Goal: Download file/media

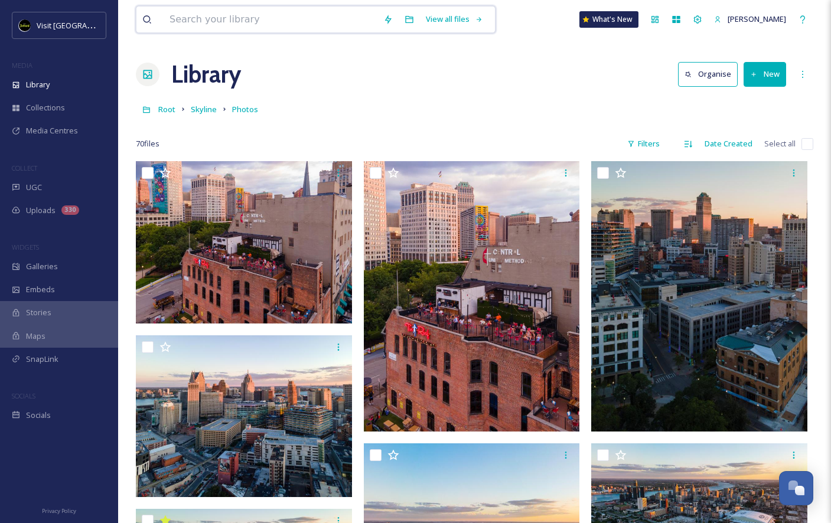
click at [303, 17] on input at bounding box center [271, 19] width 214 height 26
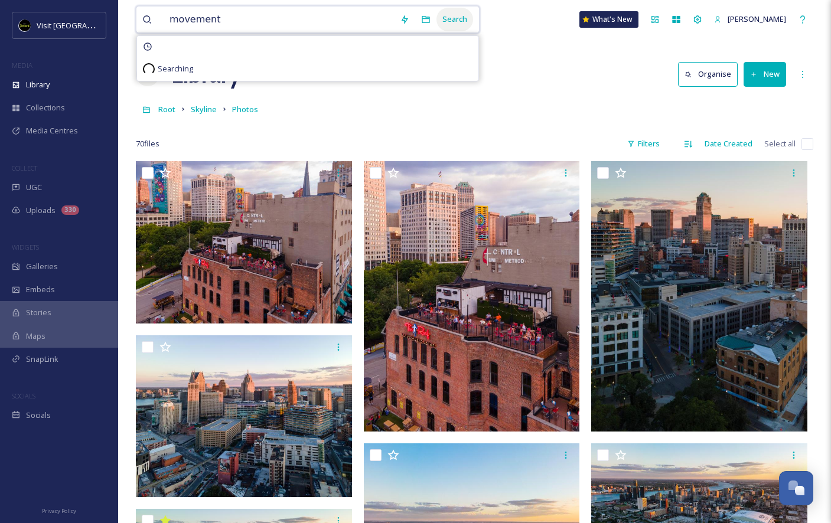
type input "movement"
click at [436, 22] on div "Search" at bounding box center [454, 19] width 37 height 23
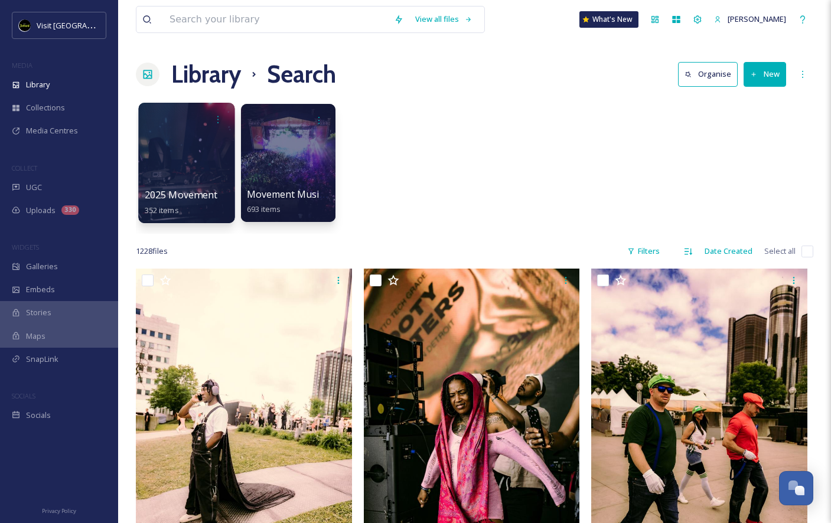
click at [207, 162] on div at bounding box center [186, 163] width 96 height 120
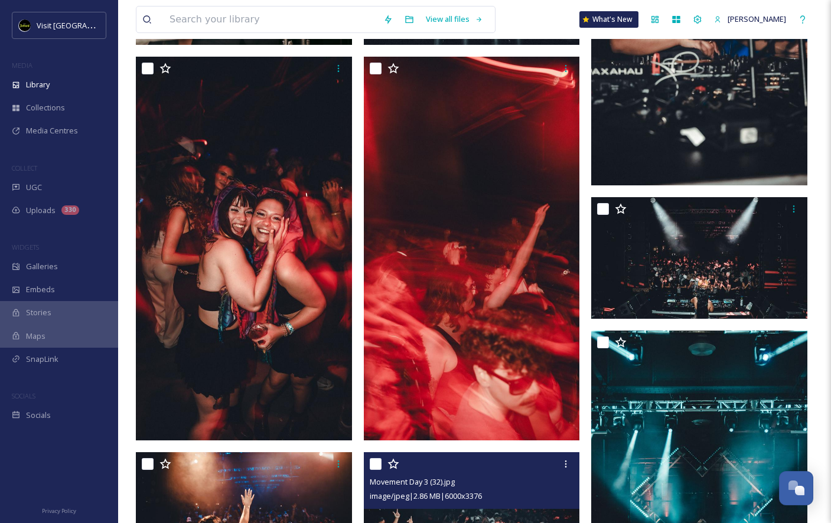
scroll to position [1409, 0]
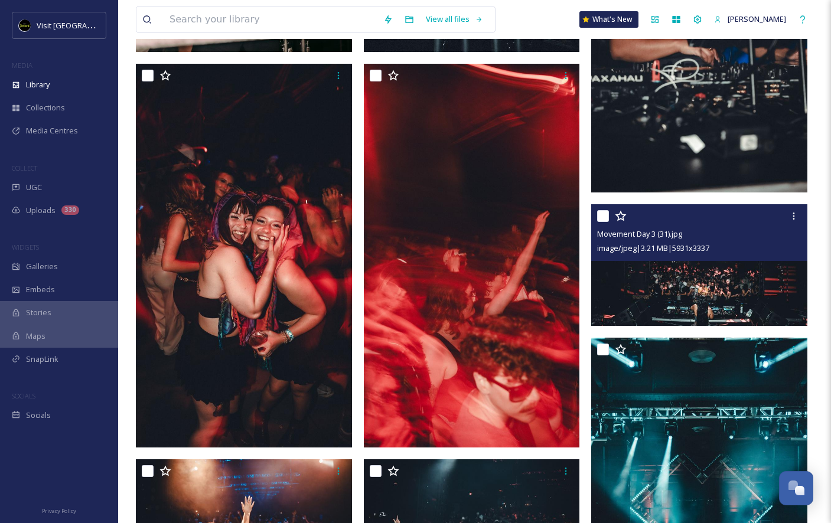
click at [666, 270] on img at bounding box center [699, 265] width 216 height 122
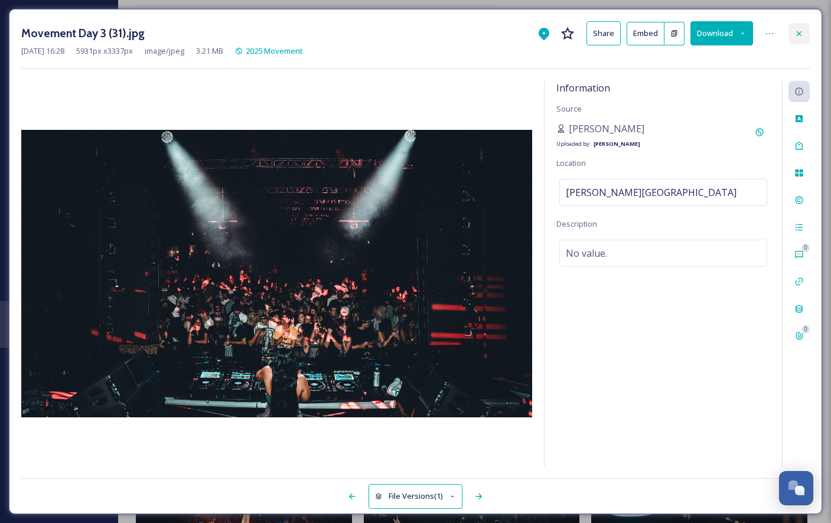
click at [799, 33] on icon at bounding box center [798, 33] width 9 height 9
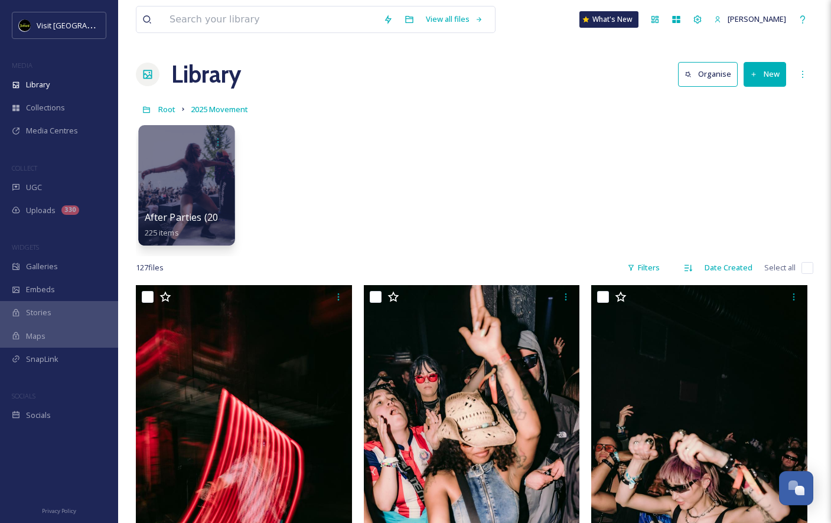
scroll to position [12, 0]
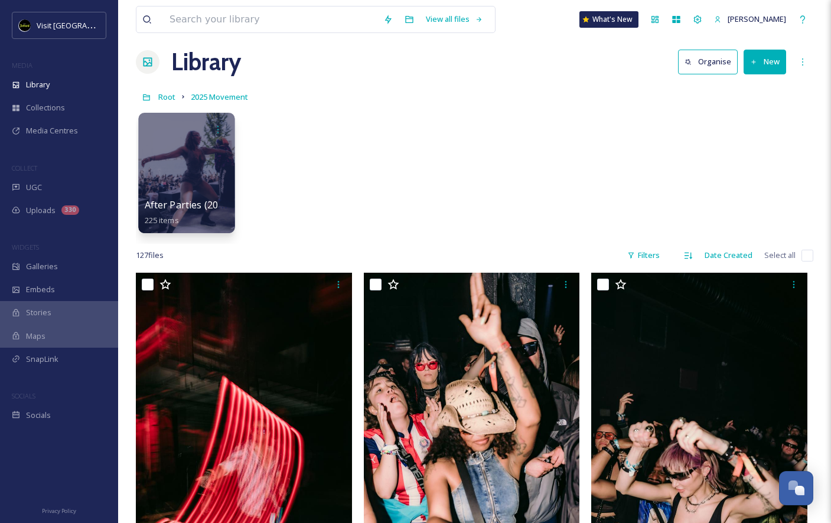
click at [191, 184] on div at bounding box center [186, 173] width 96 height 120
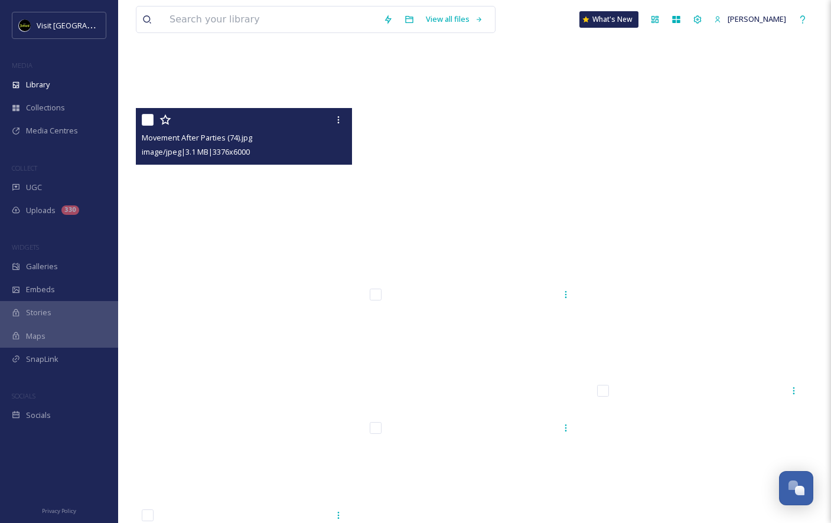
scroll to position [16299, 0]
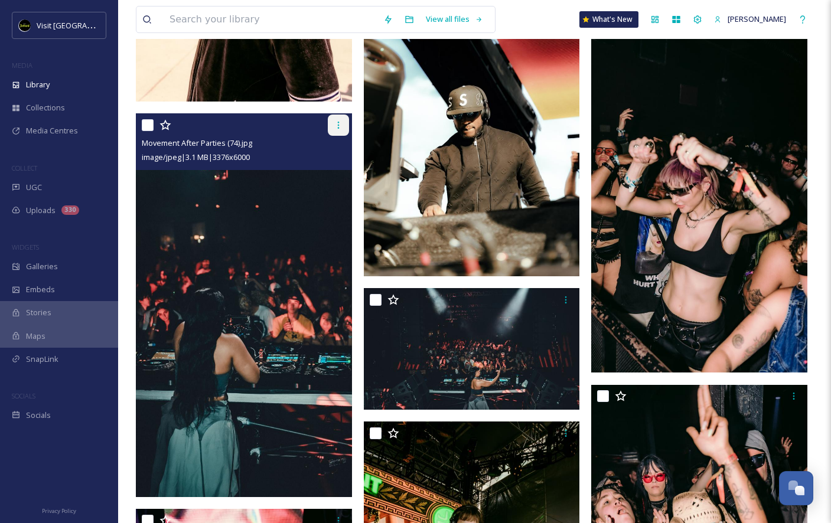
click at [336, 126] on icon at bounding box center [338, 124] width 9 height 9
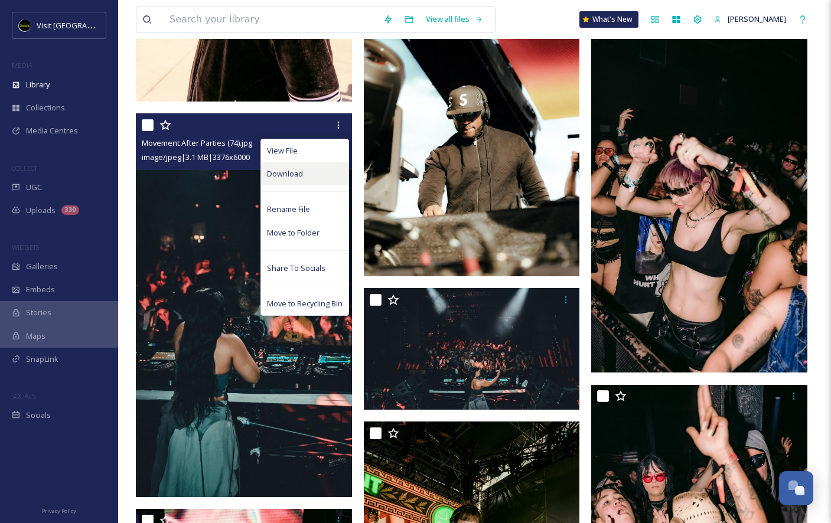
click at [291, 172] on span "Download" at bounding box center [285, 173] width 36 height 11
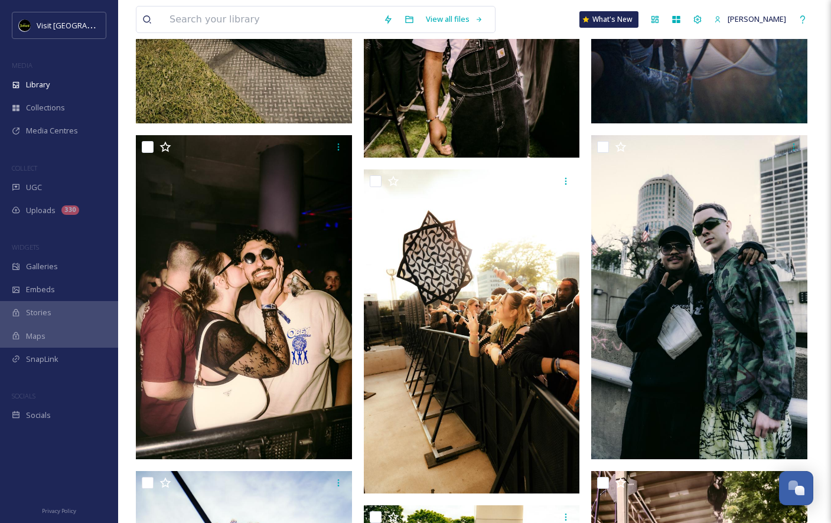
scroll to position [0, 0]
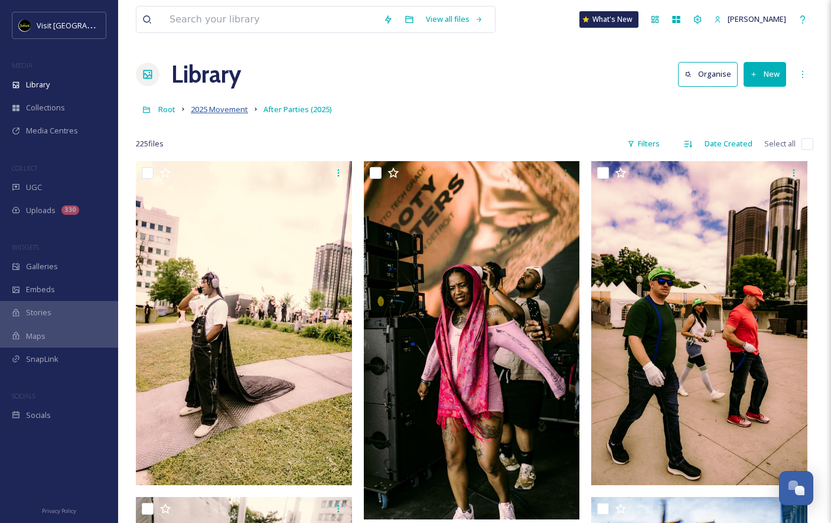
click at [222, 105] on span "2025 Movement" at bounding box center [219, 109] width 57 height 11
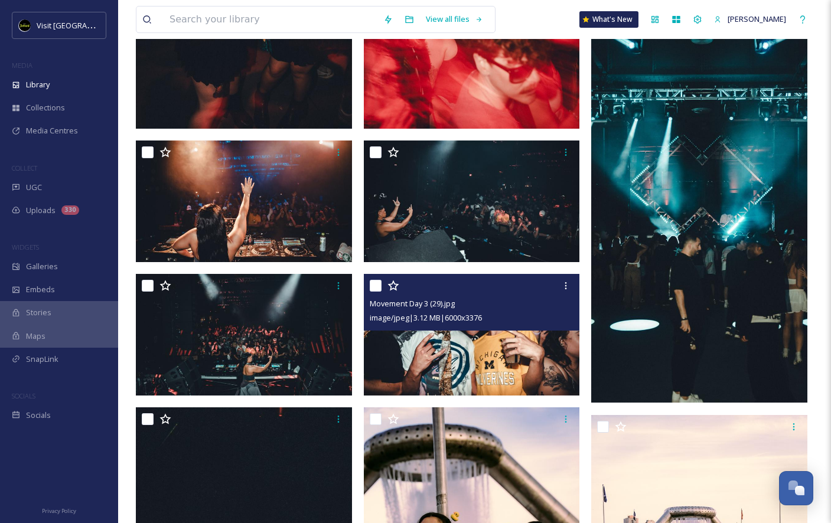
scroll to position [1735, 0]
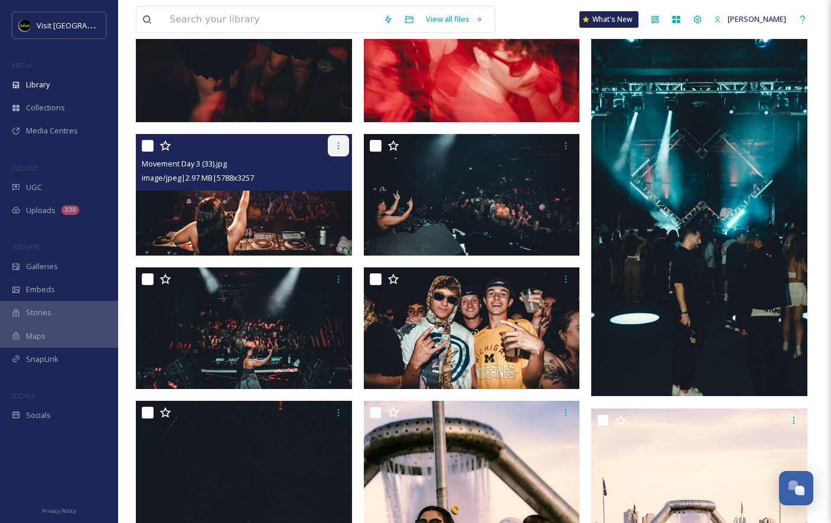
click at [335, 145] on icon at bounding box center [338, 145] width 9 height 9
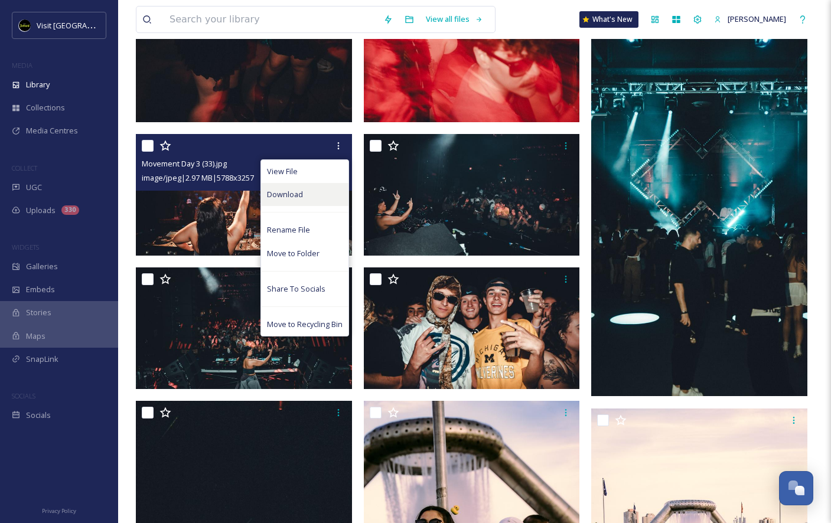
click at [295, 190] on span "Download" at bounding box center [285, 194] width 36 height 11
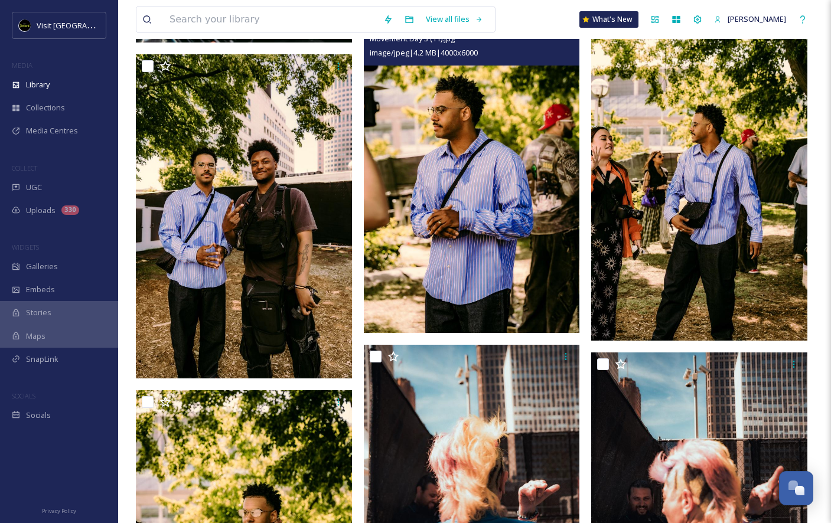
scroll to position [4019, 0]
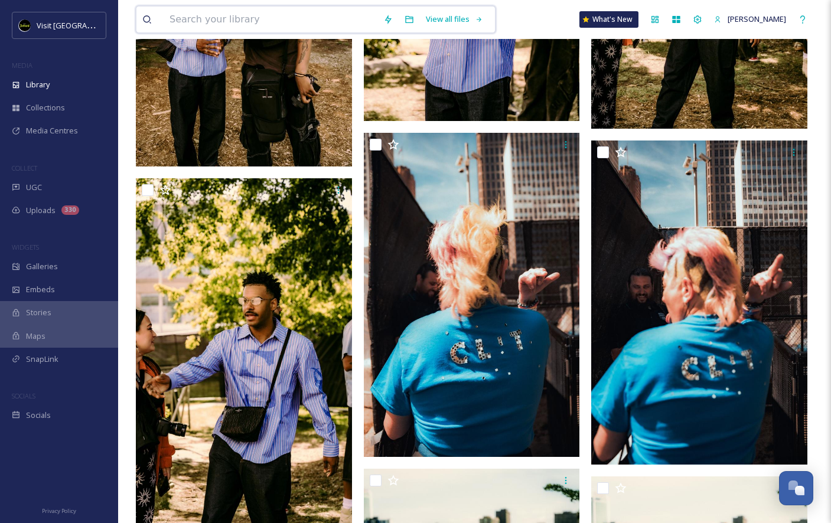
click at [267, 21] on input at bounding box center [271, 19] width 214 height 26
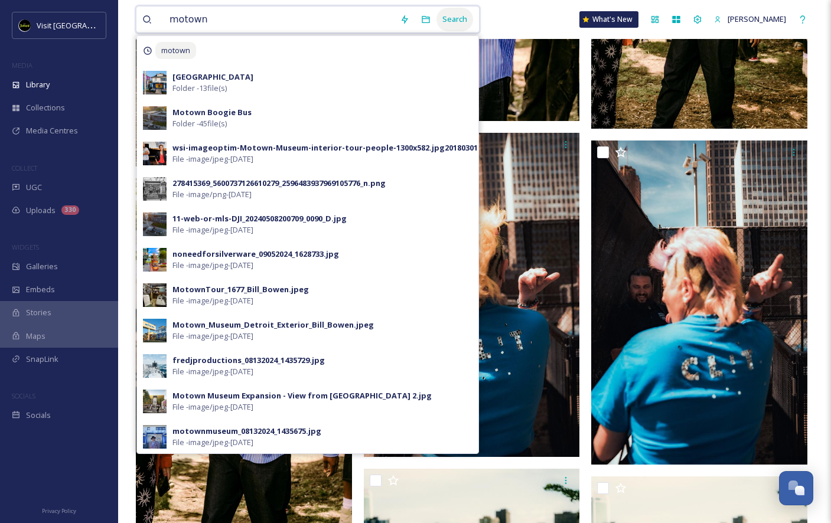
type input "motown"
click at [448, 18] on div "Search" at bounding box center [454, 19] width 37 height 23
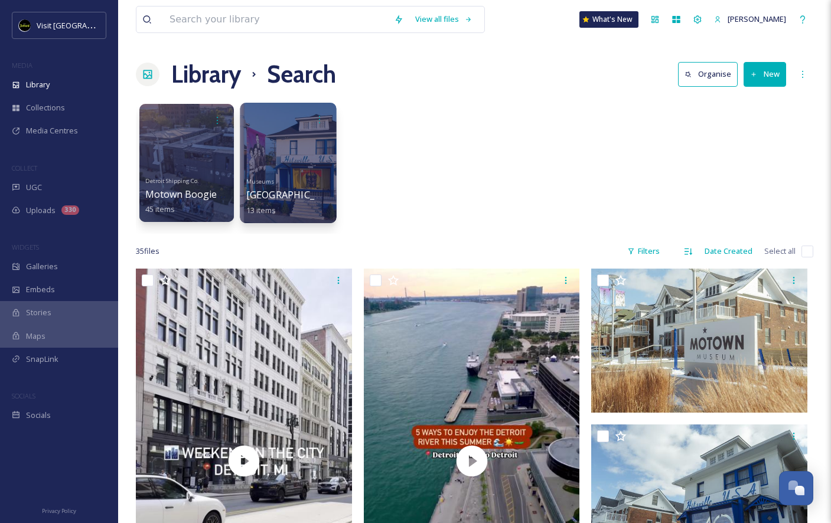
click at [299, 150] on div at bounding box center [288, 163] width 96 height 120
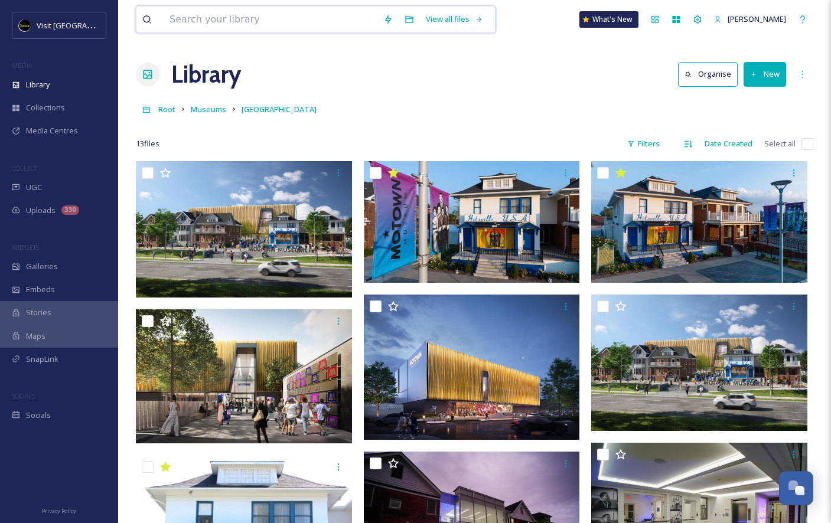
click at [246, 20] on input at bounding box center [271, 19] width 214 height 26
type input "cars"
click at [456, 19] on div "Search" at bounding box center [454, 19] width 37 height 23
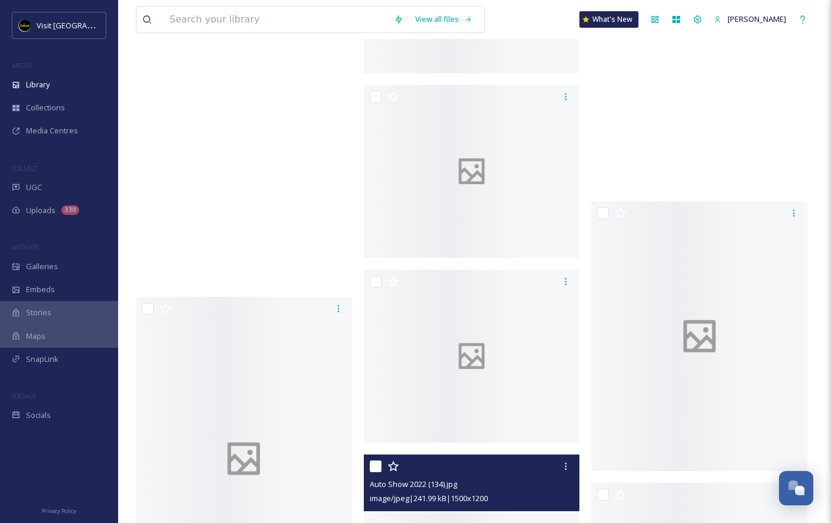
scroll to position [9501, 0]
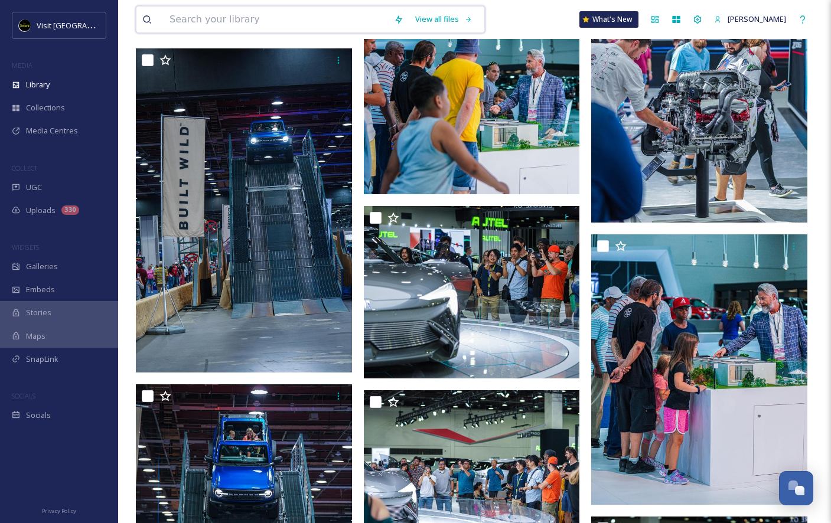
click at [338, 12] on input at bounding box center [276, 19] width 224 height 26
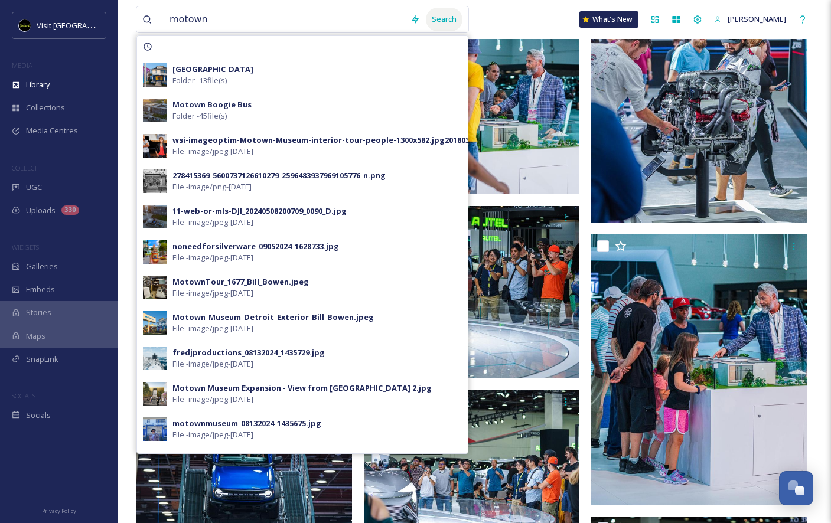
click at [434, 11] on div "Search" at bounding box center [444, 19] width 37 height 23
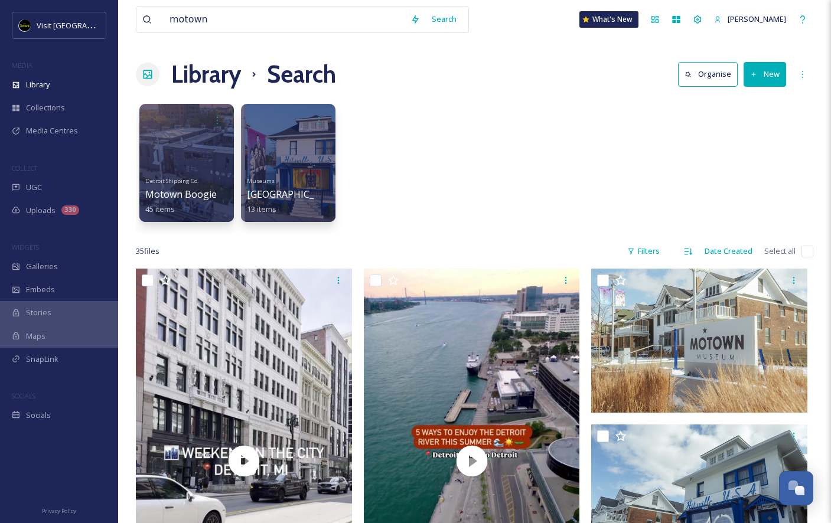
click at [545, 175] on div "Detroit Shipping Co. Motown Boogie Bus 45 items [GEOGRAPHIC_DATA] 13 items" at bounding box center [474, 166] width 677 height 136
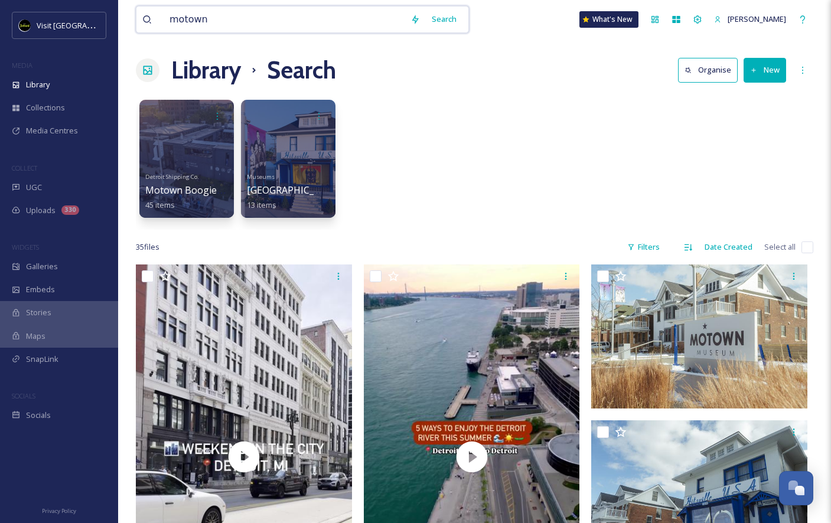
drag, startPoint x: 218, startPoint y: 20, endPoint x: 110, endPoint y: 7, distance: 108.8
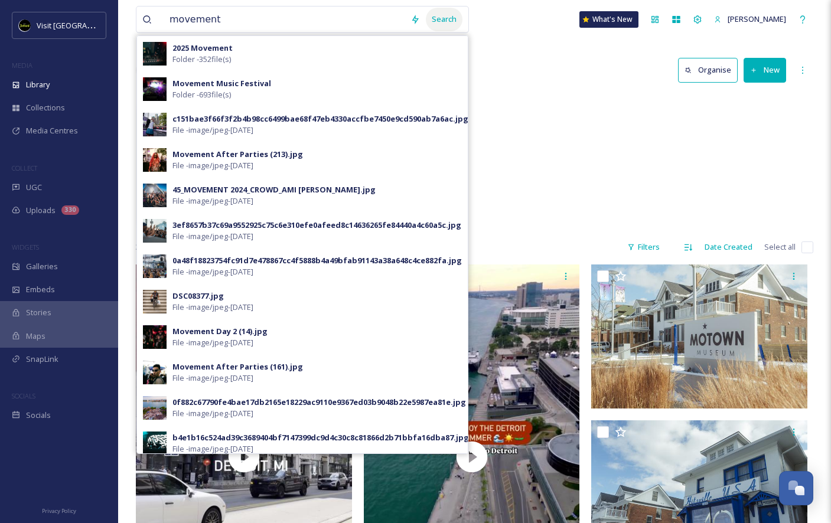
click at [435, 18] on div "Search" at bounding box center [444, 19] width 37 height 23
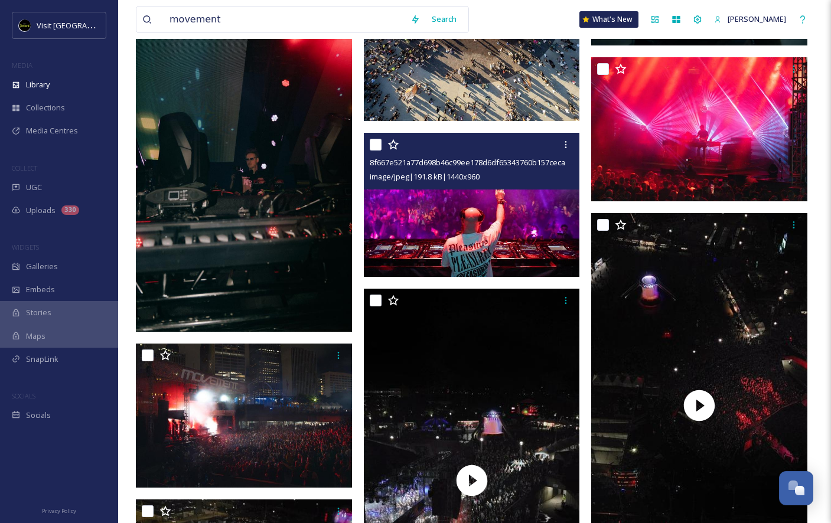
scroll to position [38591, 0]
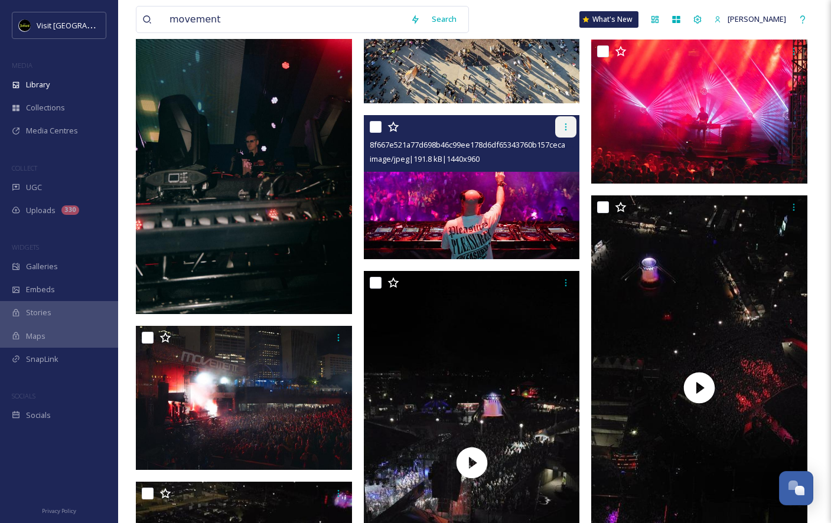
click at [564, 123] on icon at bounding box center [565, 126] width 9 height 9
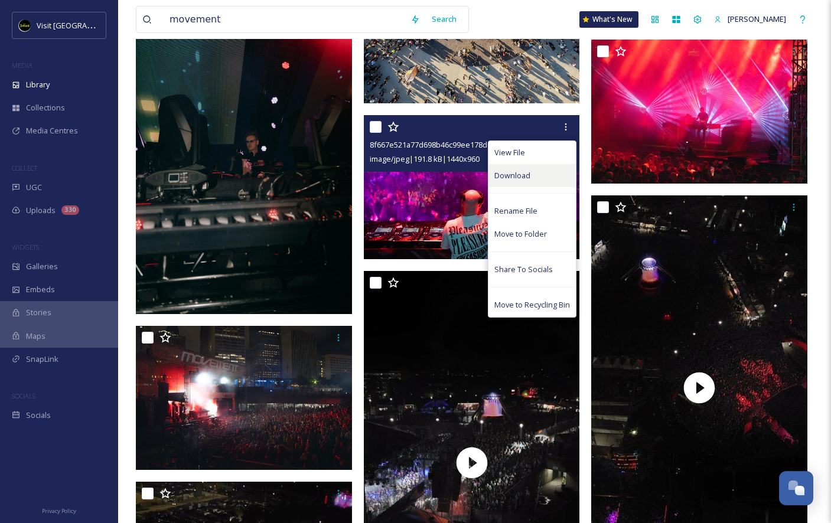
click at [504, 175] on span "Download" at bounding box center [512, 175] width 36 height 11
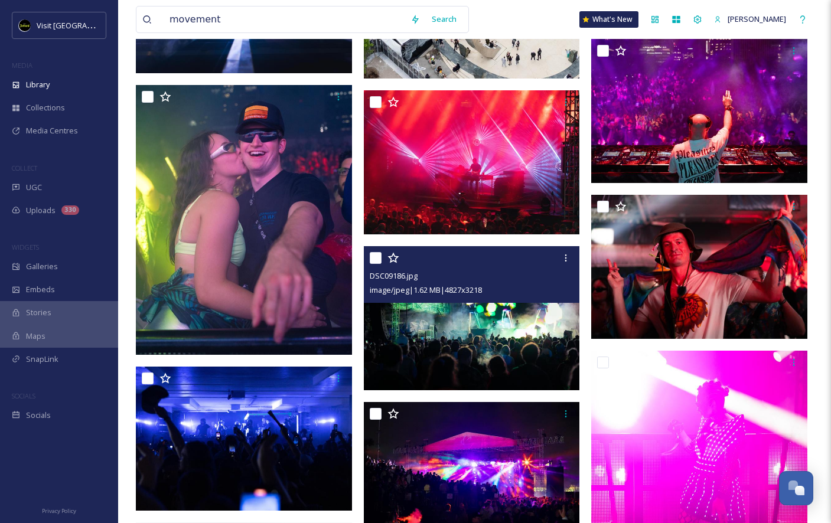
scroll to position [45818, 0]
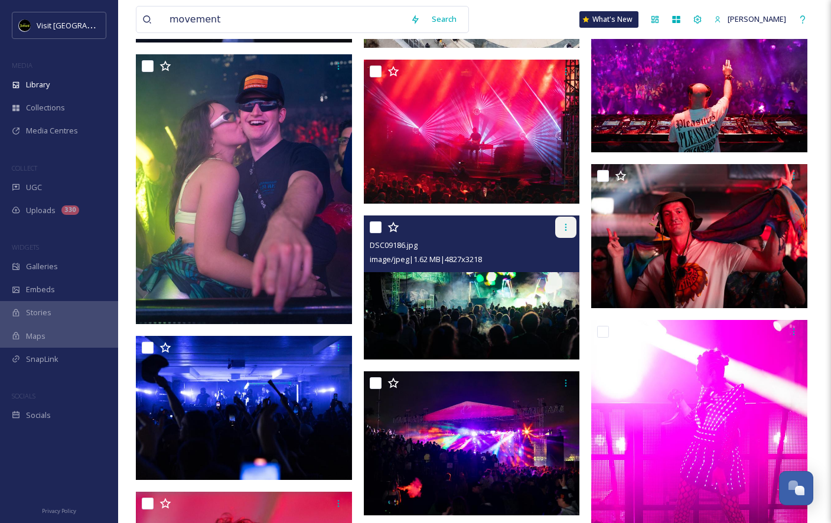
click at [572, 230] on div at bounding box center [565, 227] width 21 height 21
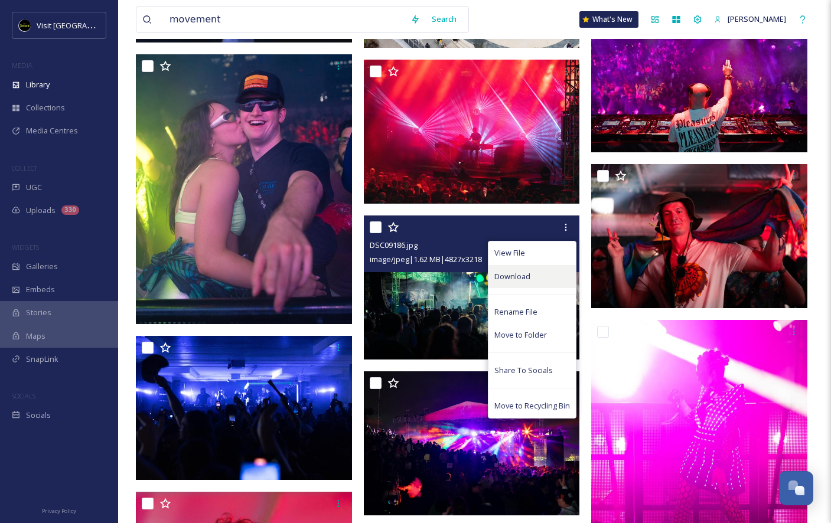
click at [533, 273] on div "Download" at bounding box center [531, 276] width 87 height 23
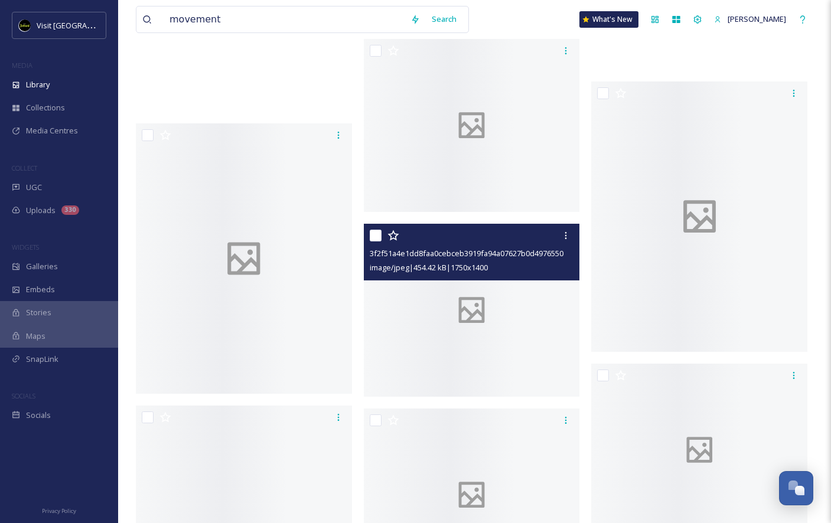
scroll to position [82921, 0]
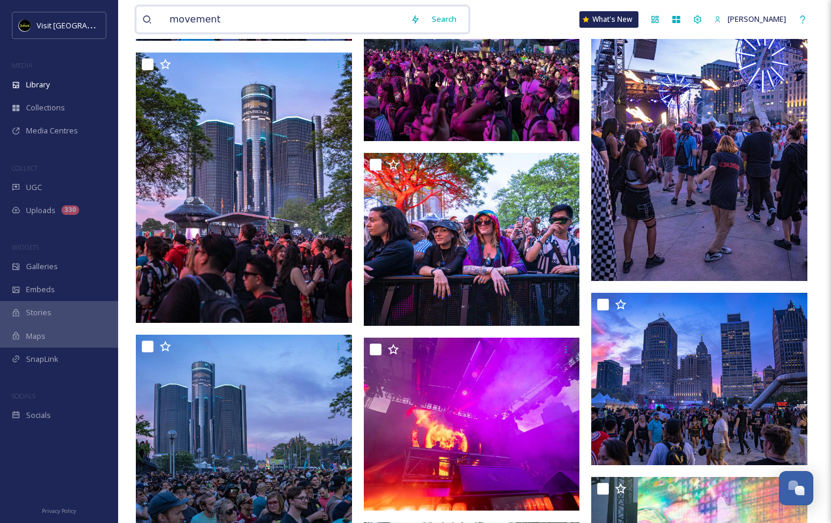
drag, startPoint x: 259, startPoint y: 18, endPoint x: 136, endPoint y: 13, distance: 123.5
click at [136, 13] on div "movement Search" at bounding box center [302, 19] width 333 height 27
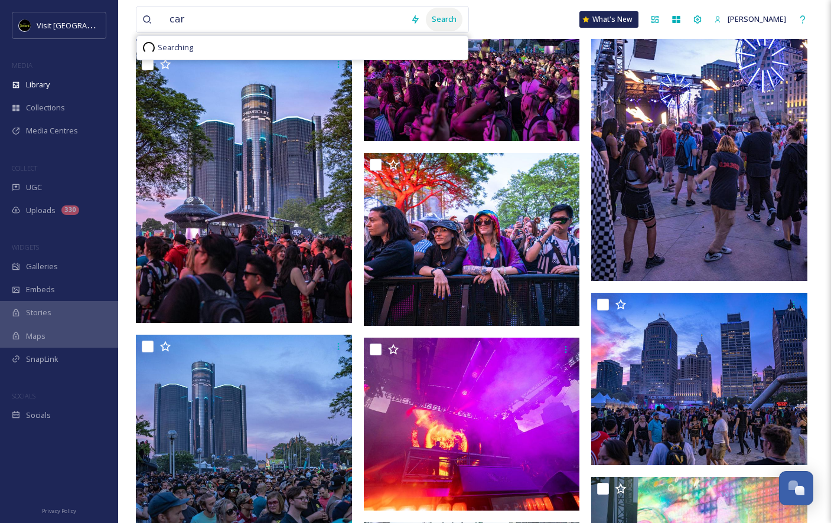
click at [440, 21] on div "Search" at bounding box center [444, 19] width 37 height 23
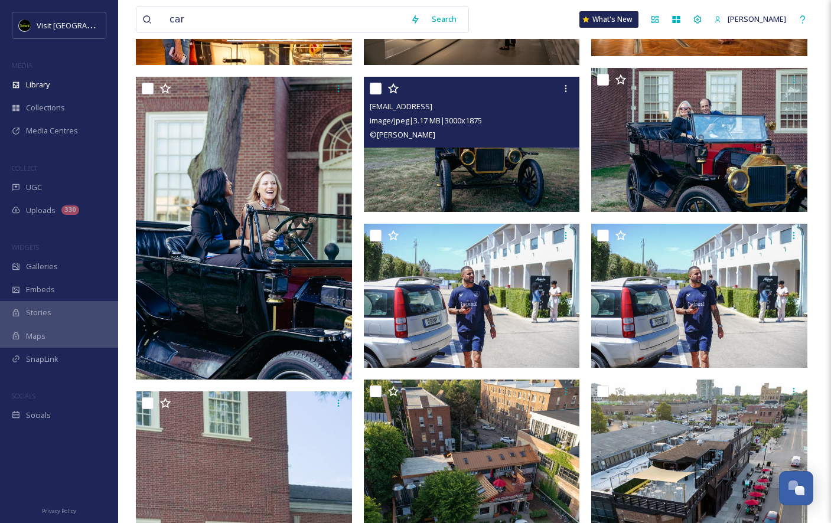
scroll to position [352, 0]
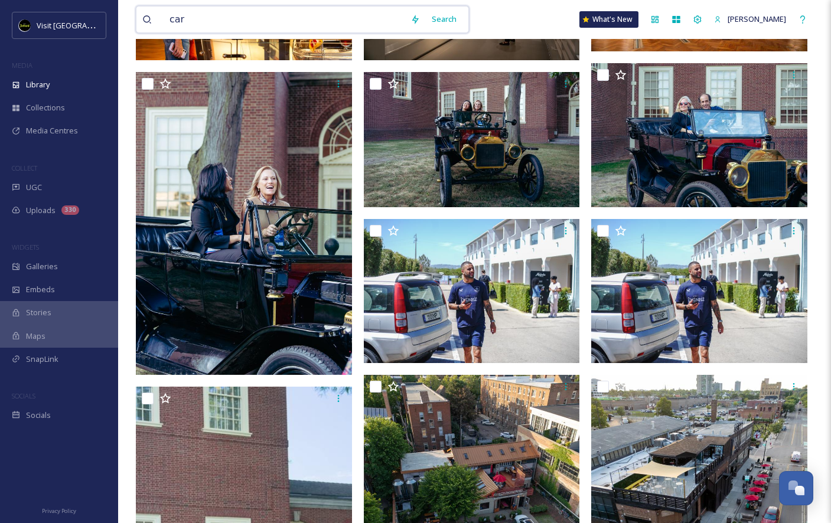
drag, startPoint x: 188, startPoint y: 16, endPoint x: 139, endPoint y: 15, distance: 48.4
click at [139, 15] on div "car Search" at bounding box center [302, 19] width 333 height 27
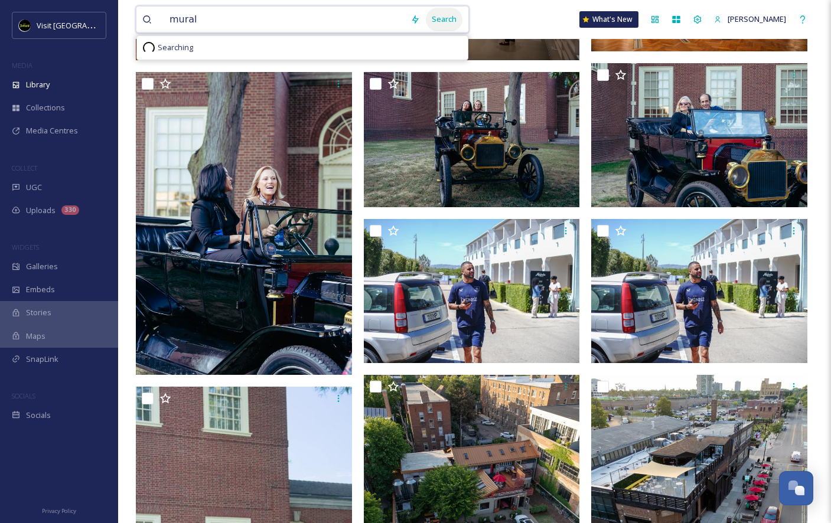
type input "mural"
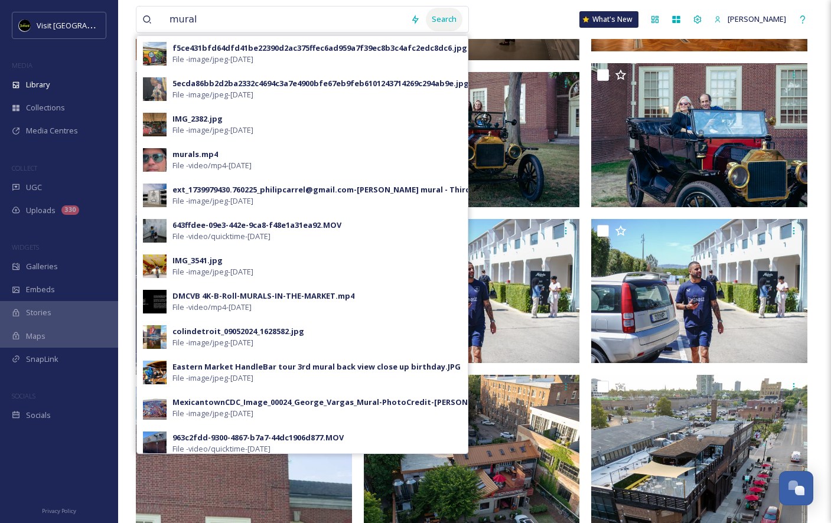
click at [429, 17] on div "Search" at bounding box center [444, 19] width 37 height 23
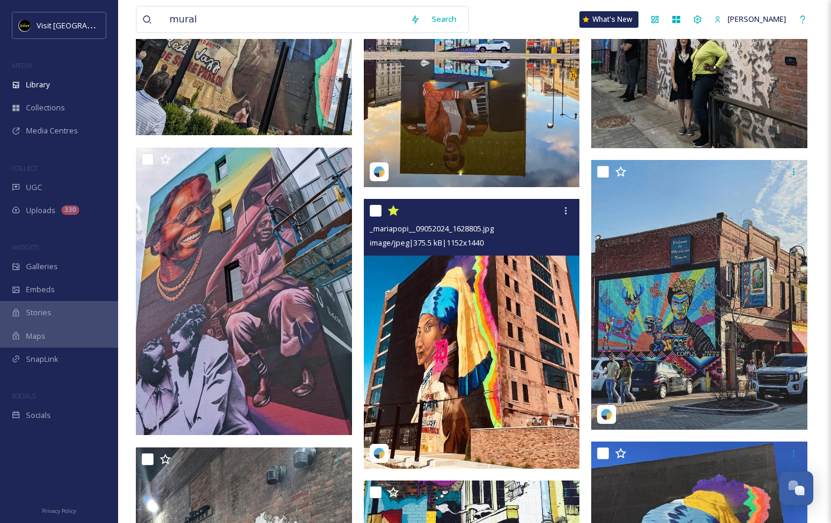
scroll to position [4090, 0]
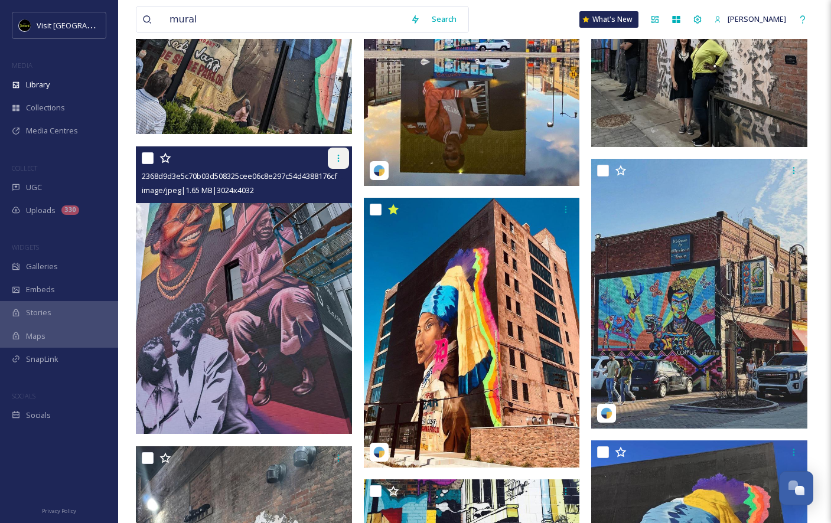
click at [338, 157] on icon at bounding box center [338, 158] width 2 height 7
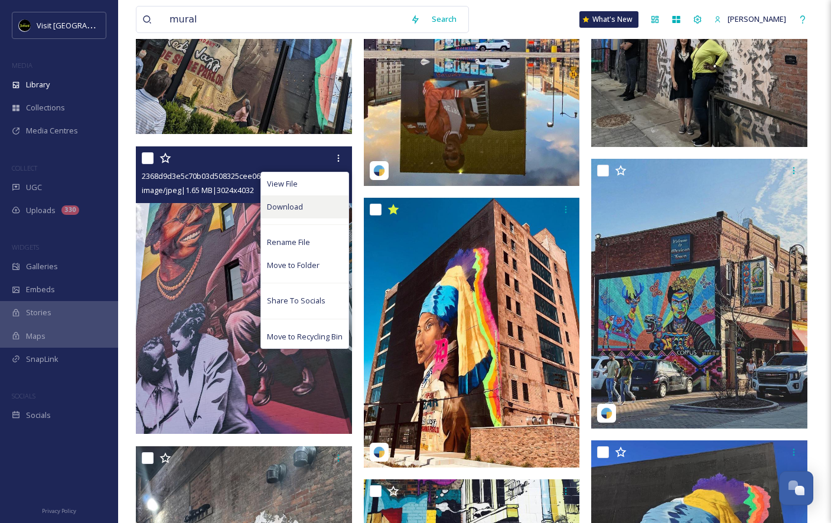
click at [291, 205] on span "Download" at bounding box center [285, 206] width 36 height 11
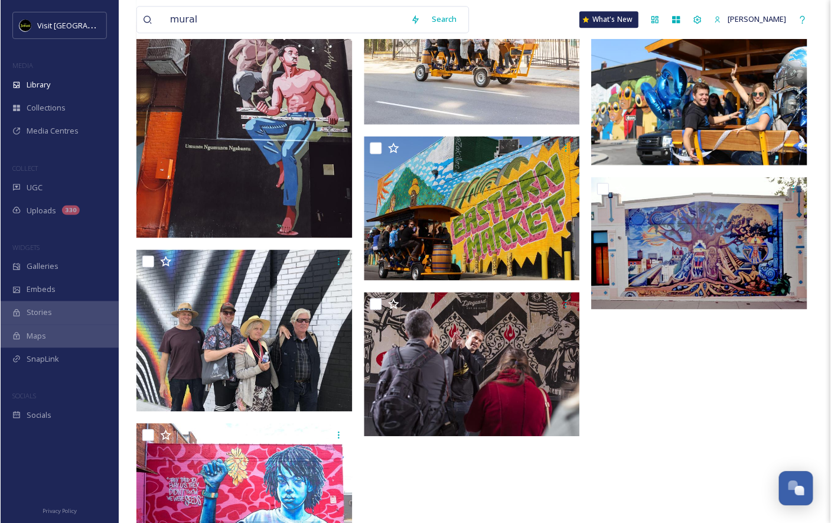
scroll to position [5854, 0]
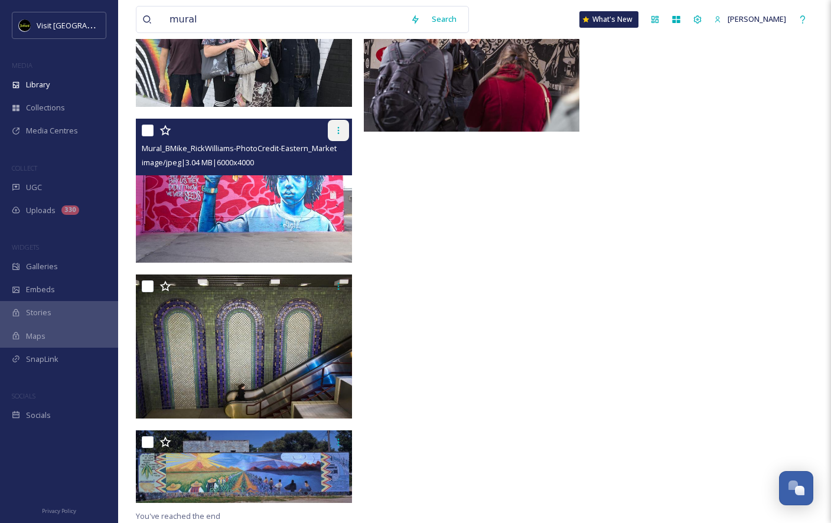
click at [340, 126] on icon at bounding box center [338, 130] width 9 height 9
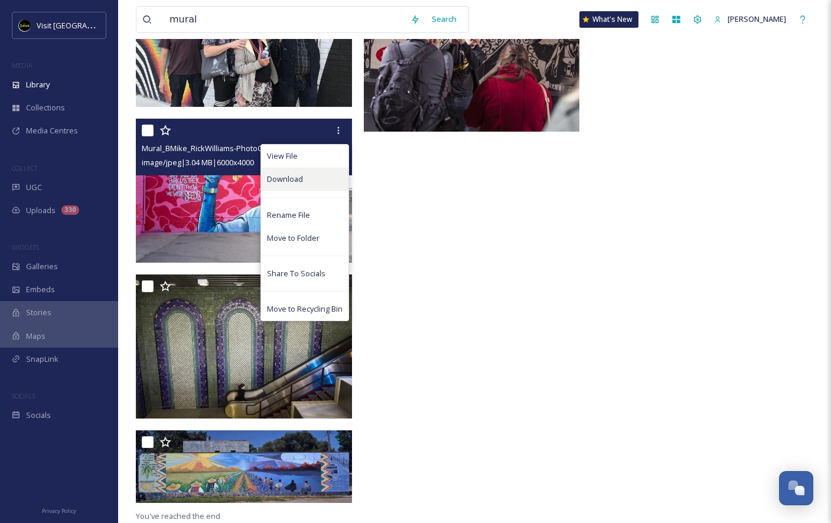
click at [289, 178] on span "Download" at bounding box center [285, 179] width 36 height 11
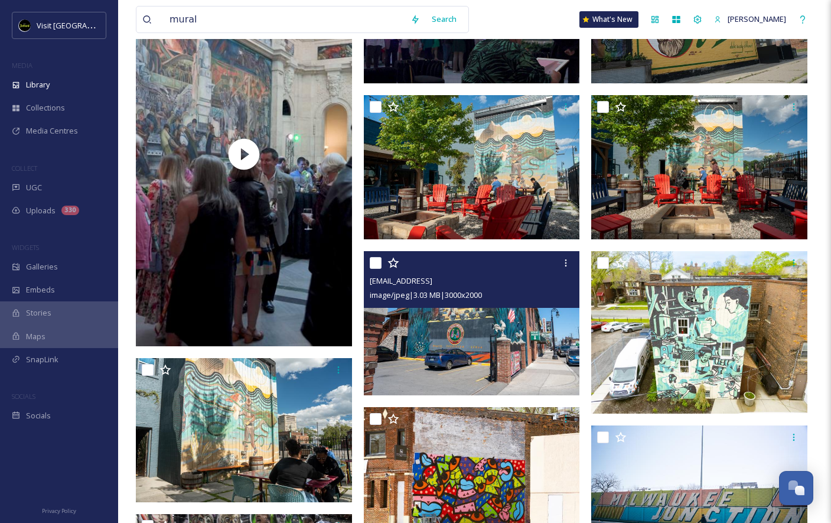
scroll to position [0, 0]
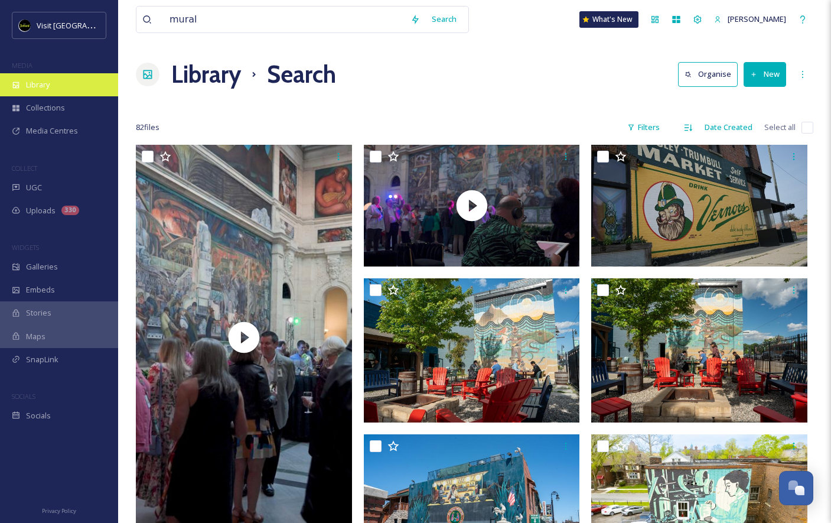
click at [76, 86] on div "Library" at bounding box center [59, 84] width 118 height 23
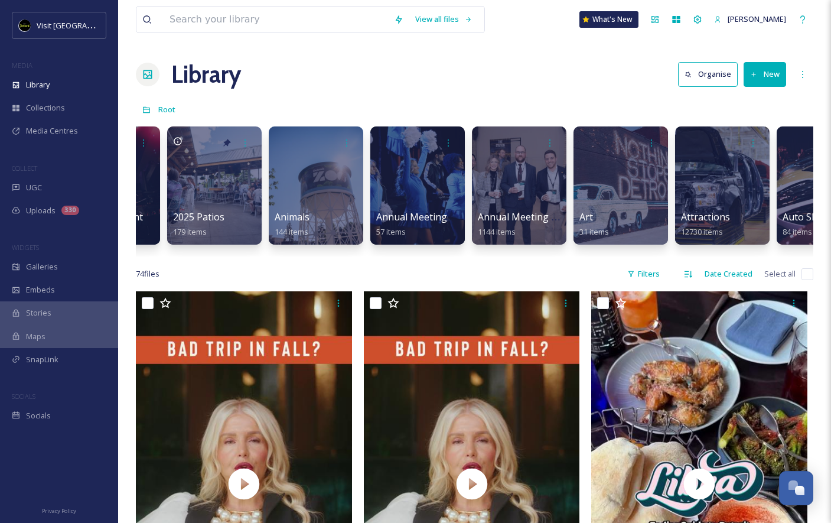
scroll to position [0, 80]
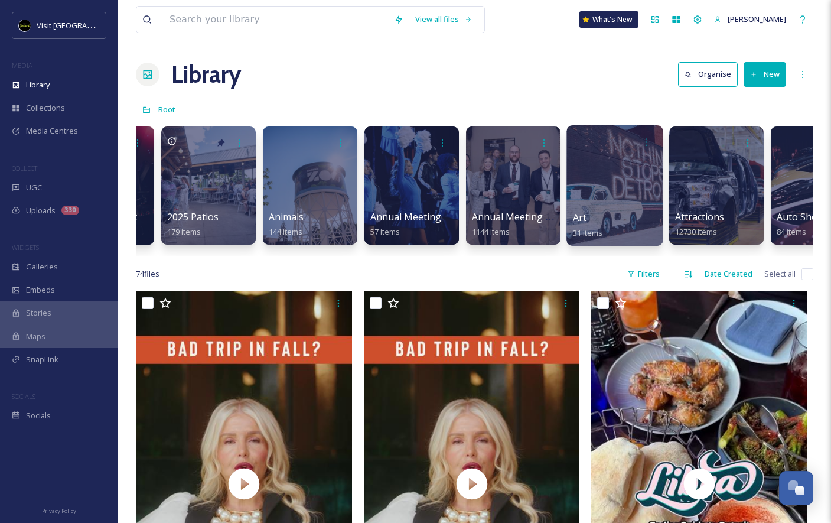
click at [623, 182] on div at bounding box center [614, 185] width 96 height 120
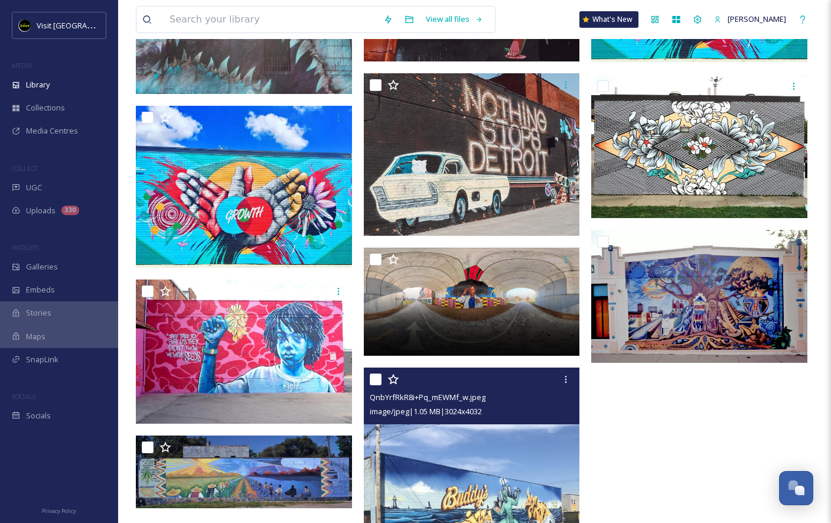
scroll to position [1337, 0]
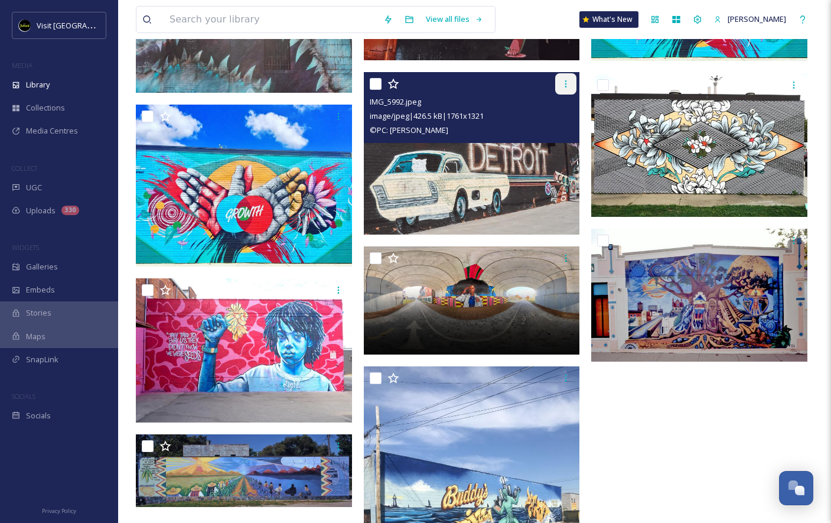
click at [566, 83] on icon at bounding box center [566, 83] width 2 height 7
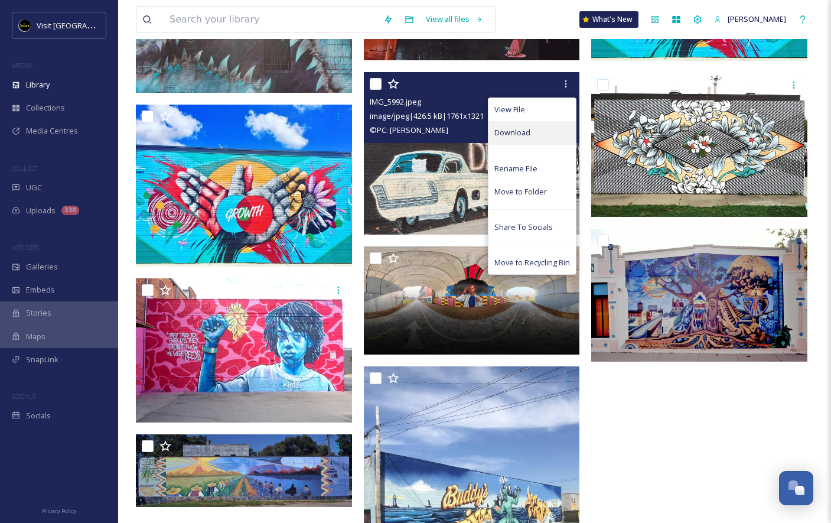
click at [521, 136] on span "Download" at bounding box center [512, 132] width 36 height 11
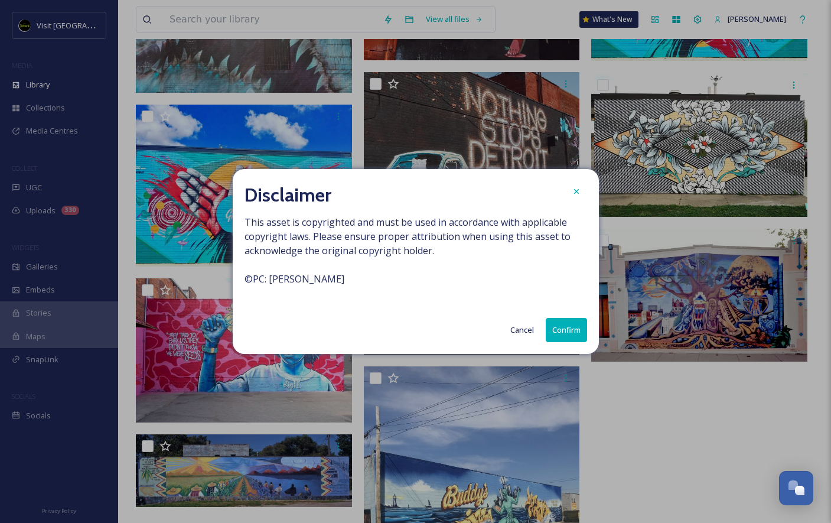
click at [566, 335] on button "Confirm" at bounding box center [566, 330] width 41 height 24
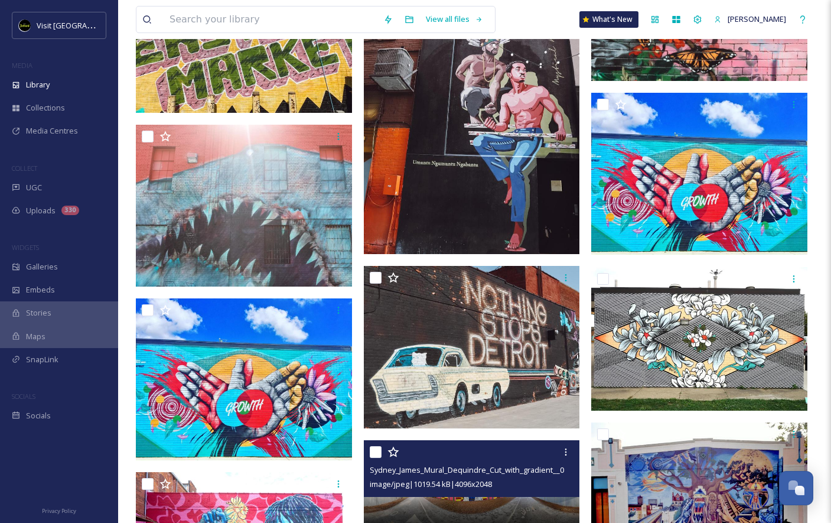
scroll to position [1138, 0]
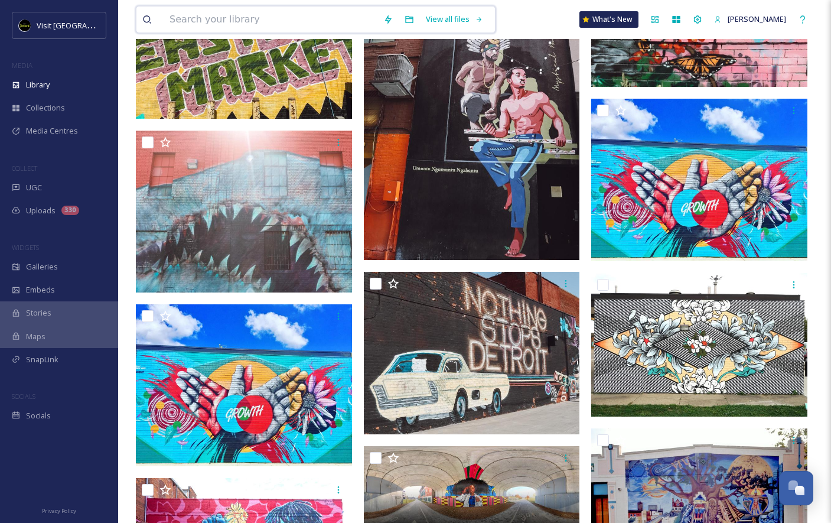
click at [325, 18] on input at bounding box center [271, 19] width 214 height 26
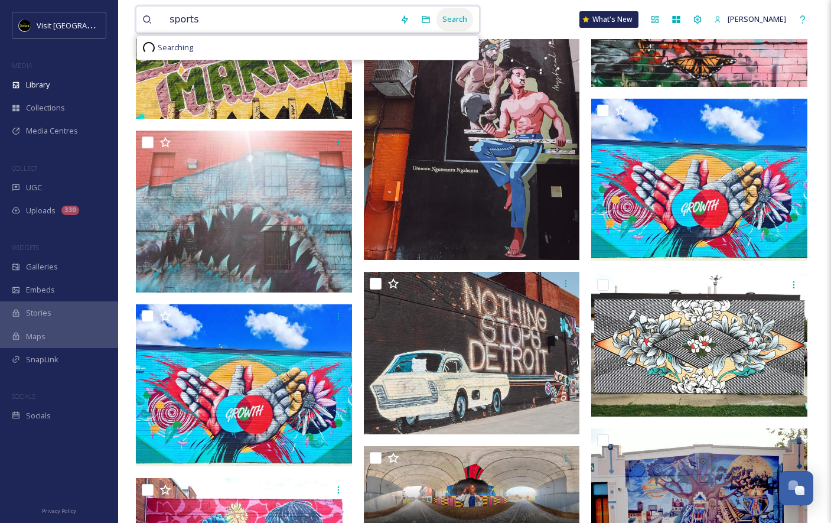
type input "sports"
click at [450, 18] on div "Search" at bounding box center [454, 19] width 37 height 23
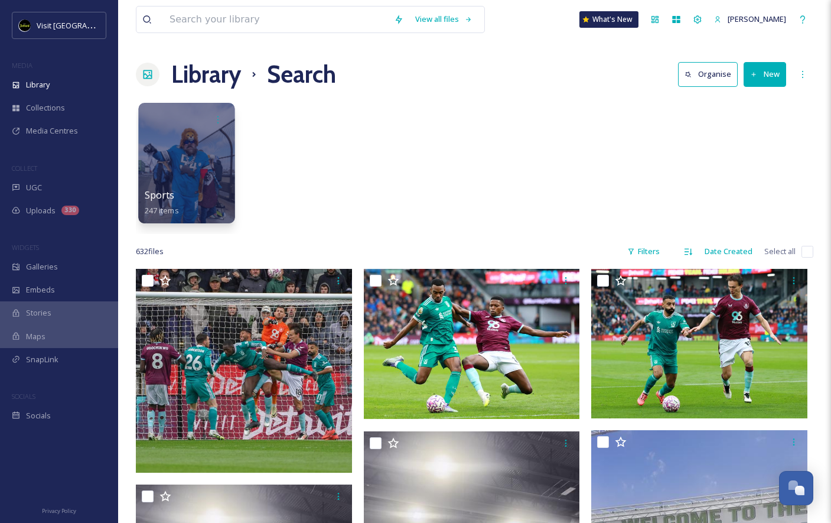
click at [207, 156] on div at bounding box center [186, 163] width 96 height 120
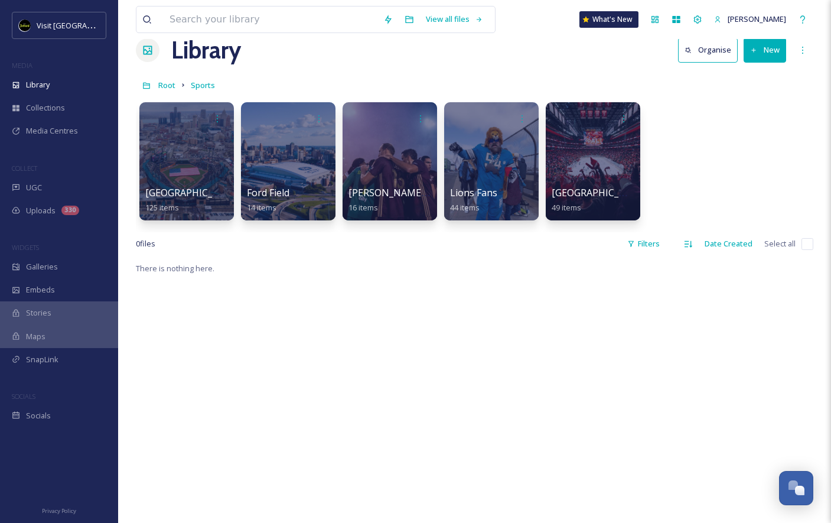
scroll to position [28, 0]
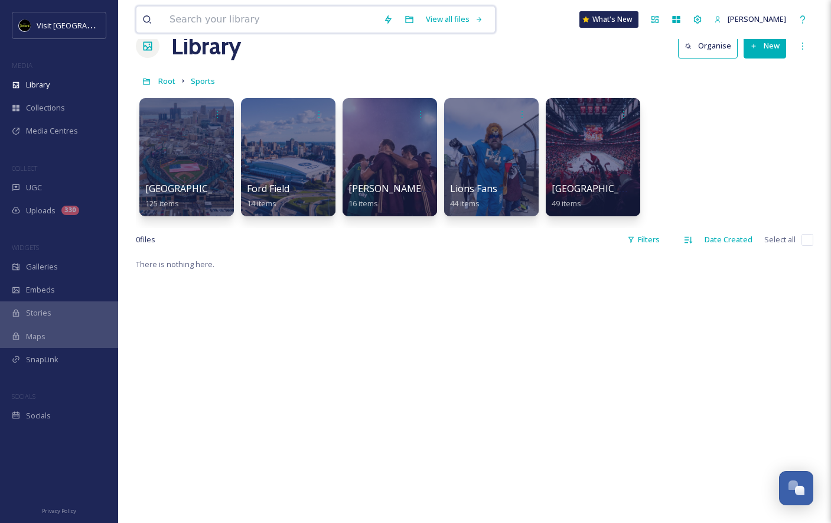
click at [289, 19] on input at bounding box center [271, 19] width 214 height 26
type input "stadium"
click at [439, 21] on div "Search" at bounding box center [454, 19] width 37 height 23
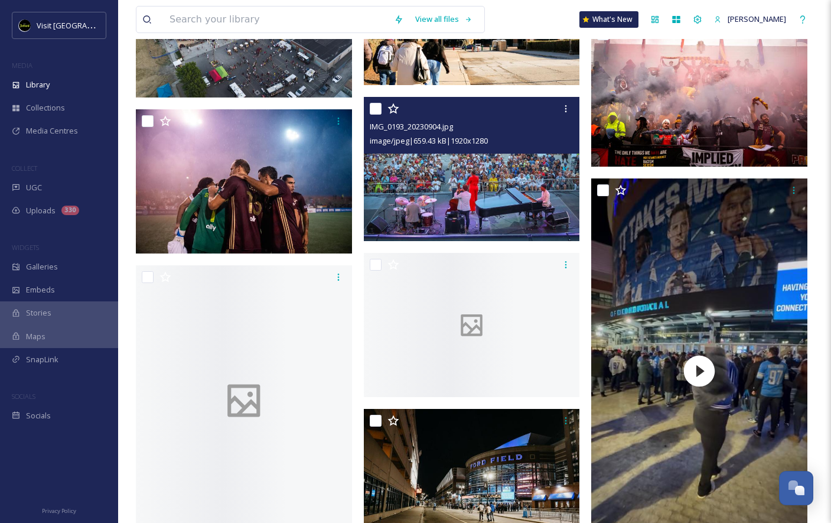
scroll to position [3449, 0]
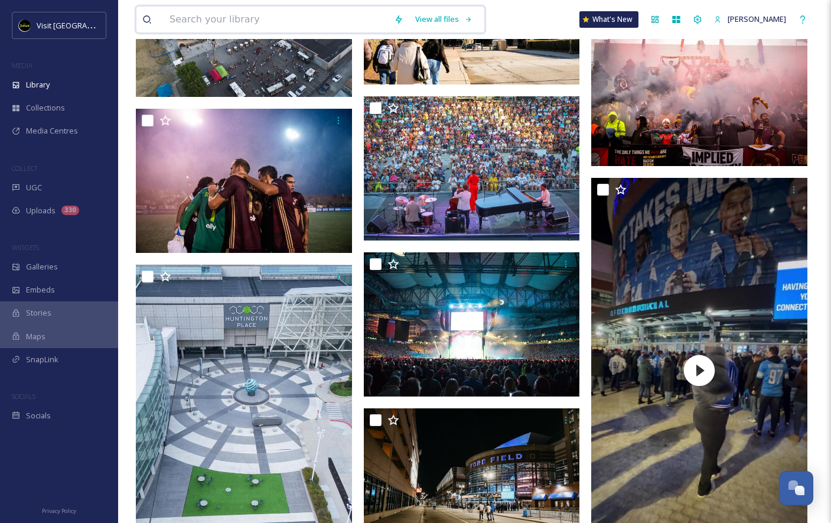
click at [280, 21] on input at bounding box center [276, 19] width 224 height 26
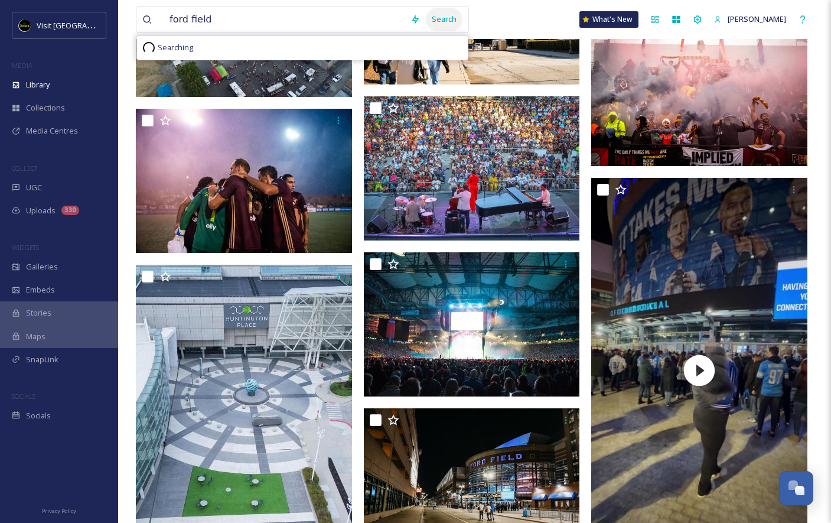
click at [426, 15] on div "Search" at bounding box center [444, 19] width 37 height 23
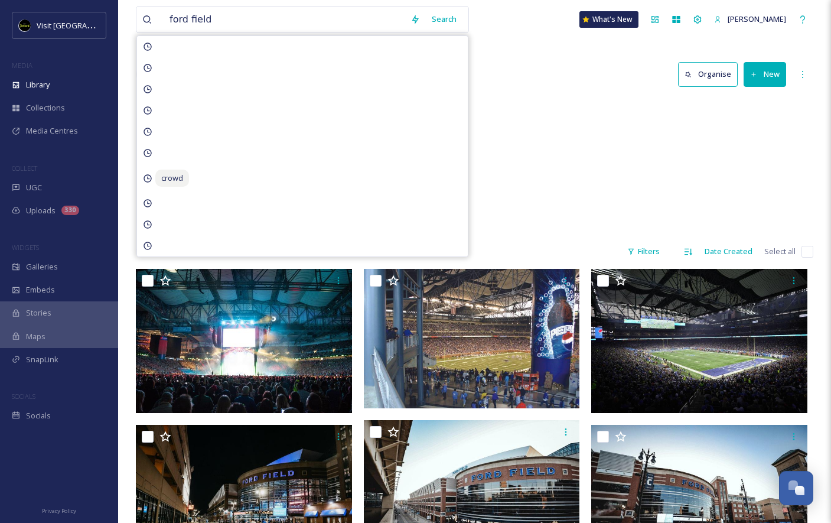
click at [518, 180] on div "Sports Ford Field 14 items" at bounding box center [474, 166] width 677 height 136
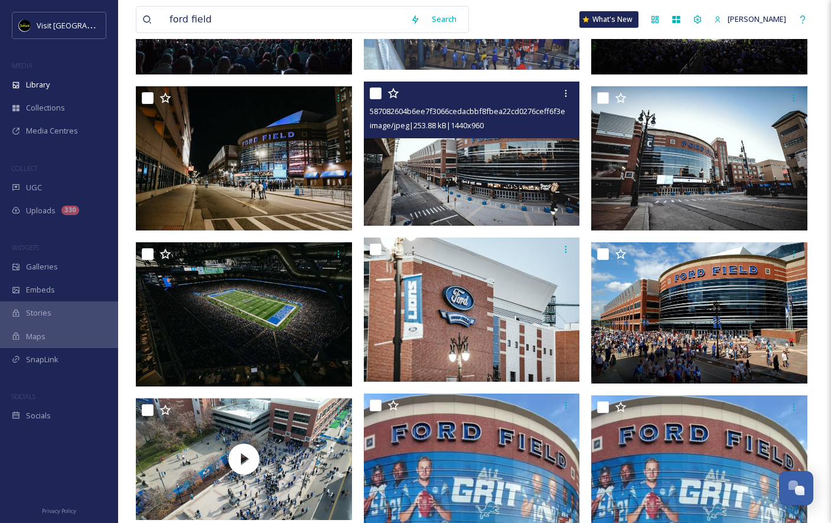
scroll to position [347, 0]
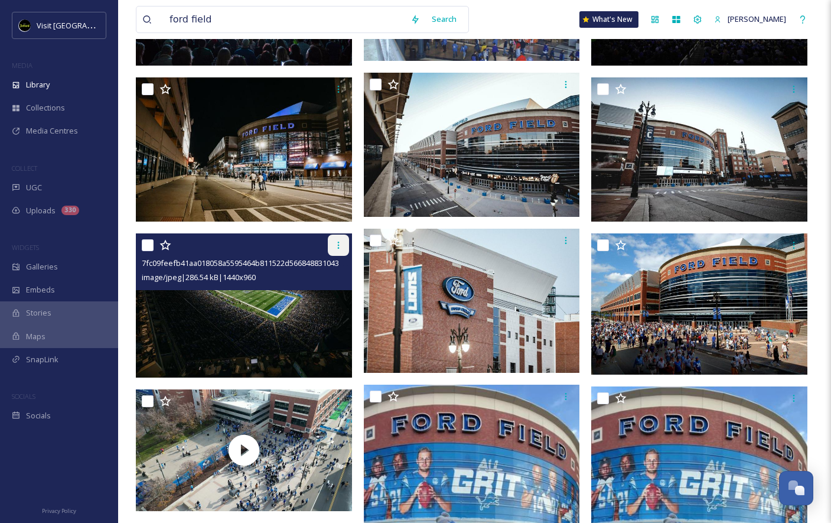
click at [335, 243] on icon at bounding box center [338, 244] width 9 height 9
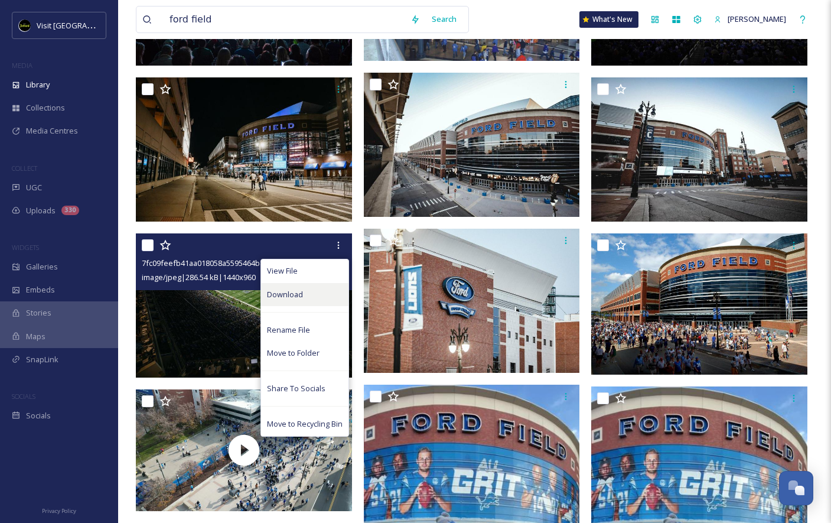
click at [290, 296] on span "Download" at bounding box center [285, 294] width 36 height 11
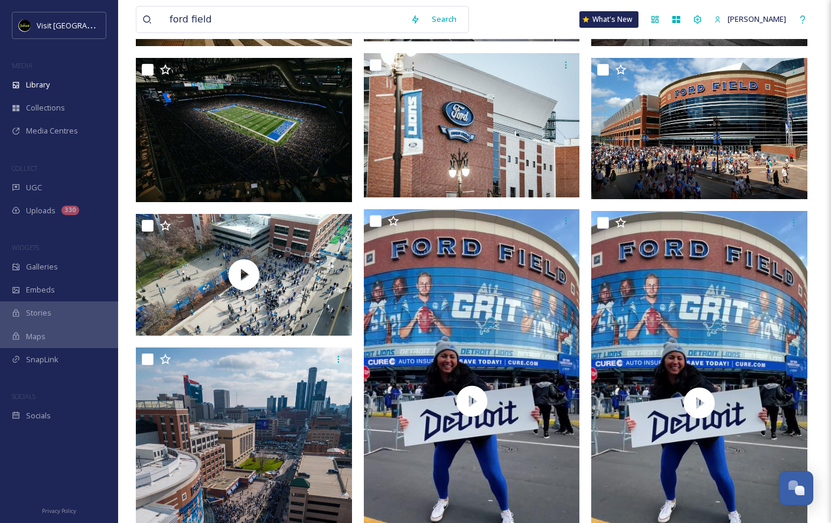
scroll to position [0, 0]
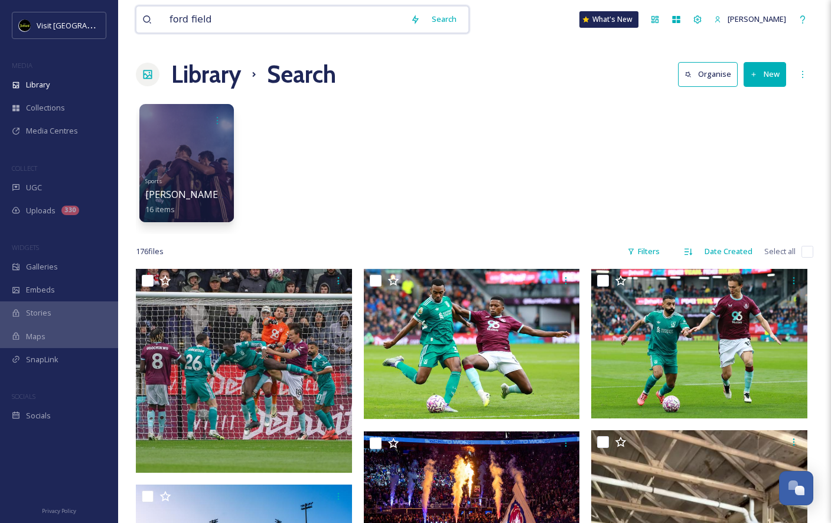
drag, startPoint x: 214, startPoint y: 27, endPoint x: 142, endPoint y: 17, distance: 73.3
click at [142, 17] on div "ford field" at bounding box center [273, 19] width 262 height 26
type input "SPORTS"
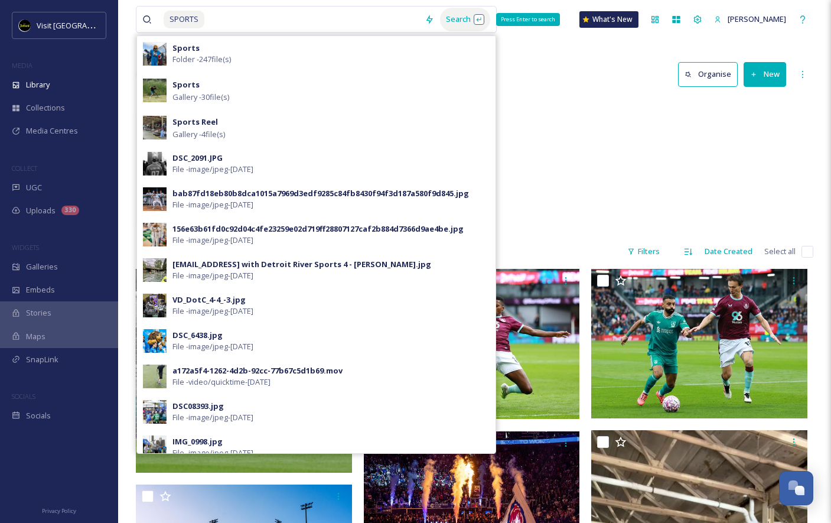
click at [446, 18] on div "Search Press Enter to search" at bounding box center [465, 19] width 50 height 23
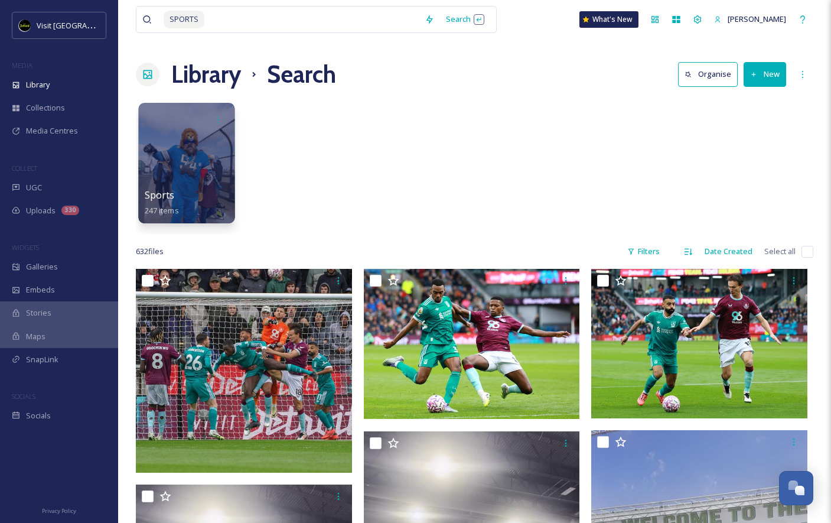
click at [174, 140] on div at bounding box center [186, 163] width 96 height 120
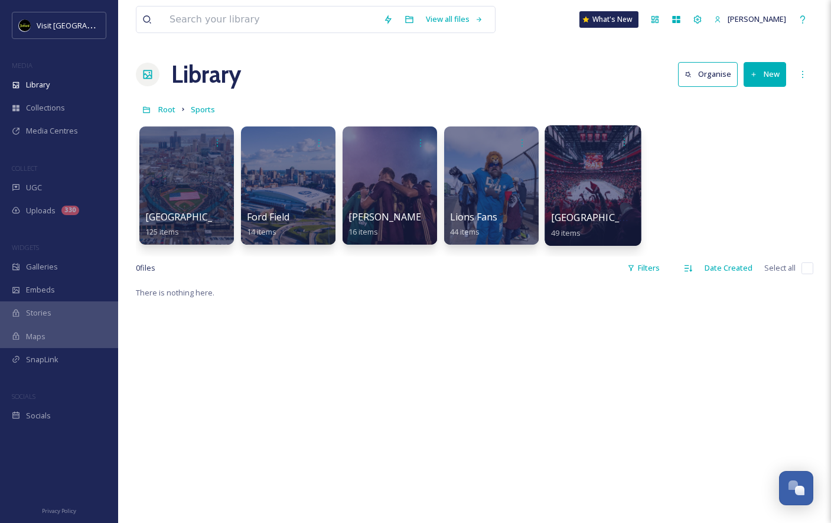
click at [608, 181] on div at bounding box center [592, 185] width 96 height 120
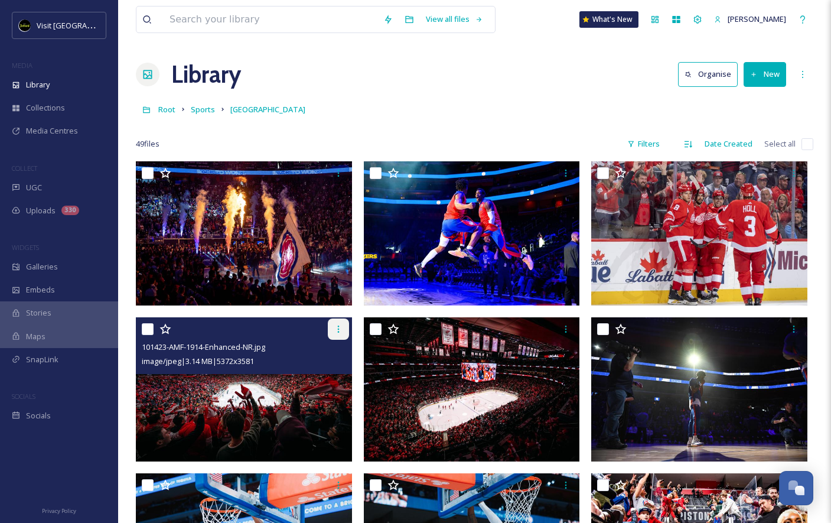
click at [338, 331] on icon at bounding box center [338, 328] width 9 height 9
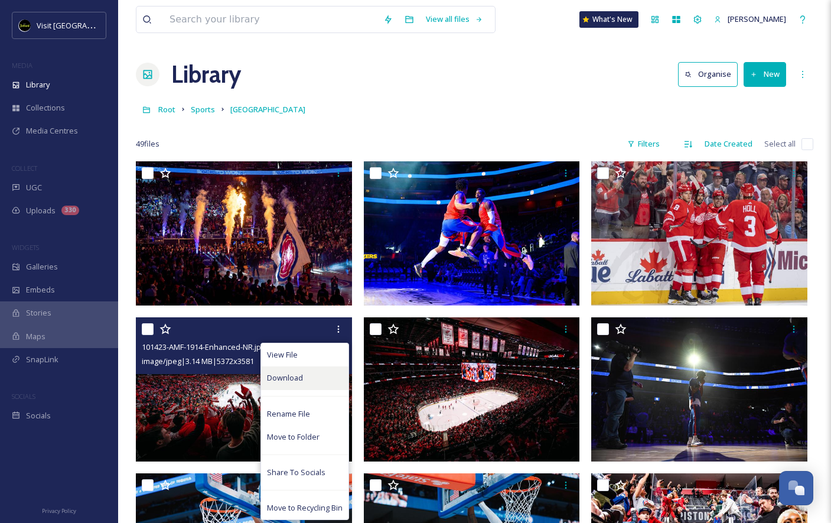
click at [293, 377] on span "Download" at bounding box center [285, 377] width 36 height 11
